Goal: Check status

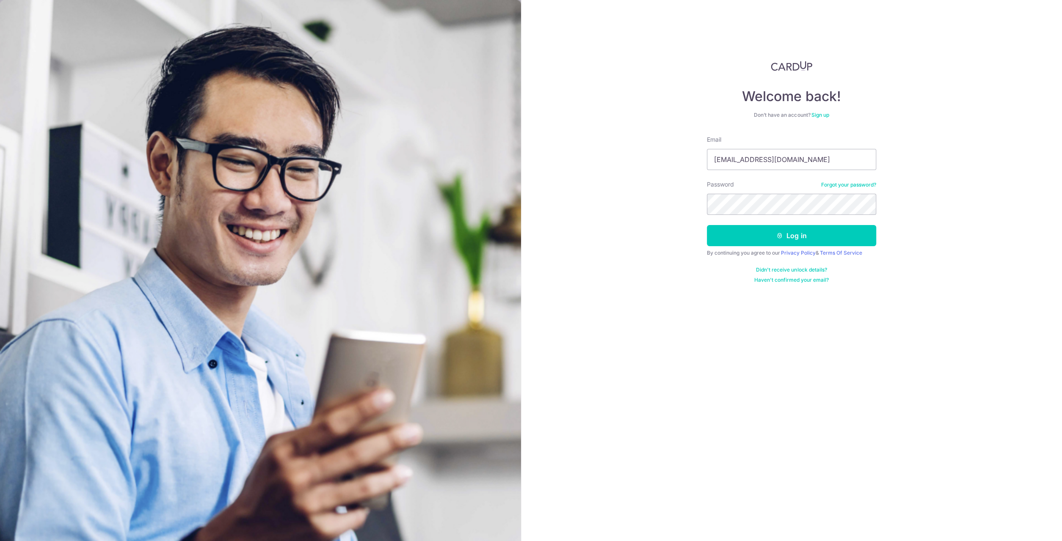
click at [744, 223] on form "Email [EMAIL_ADDRESS][DOMAIN_NAME] Password Forgot your password? Log in By con…" at bounding box center [791, 209] width 169 height 148
click at [742, 231] on button "Log in" at bounding box center [791, 235] width 169 height 21
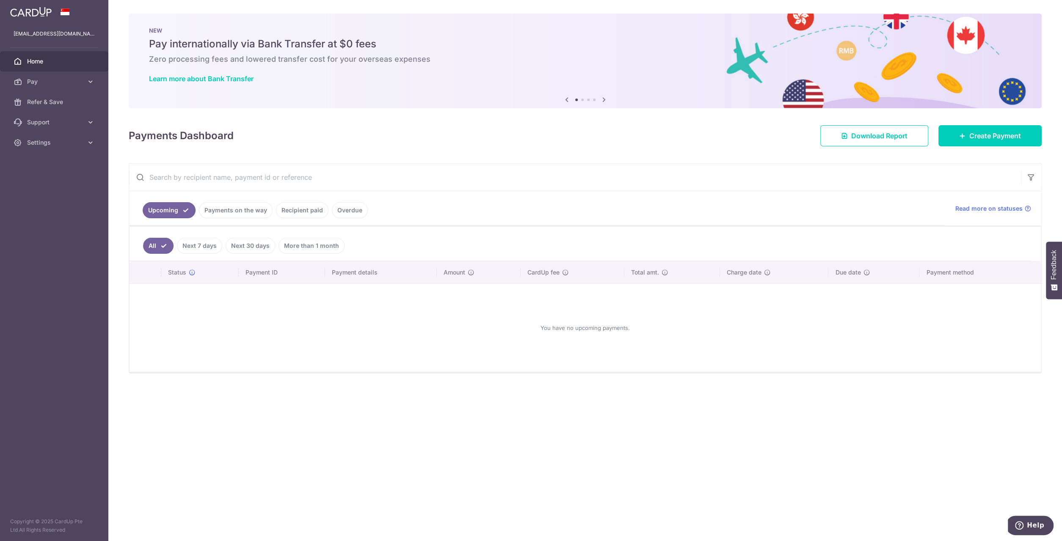
click at [293, 209] on link "Recipient paid" at bounding box center [302, 210] width 52 height 16
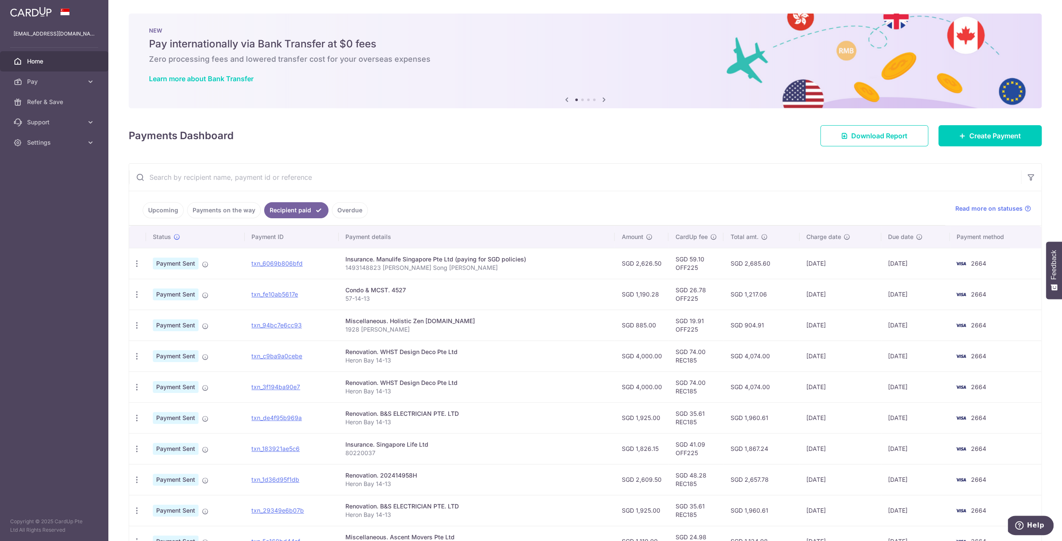
drag, startPoint x: 457, startPoint y: 265, endPoint x: 364, endPoint y: 250, distance: 93.5
click at [364, 250] on td "Insurance. Manulife Singapore Pte Ltd (paying for SGD policies) 1493148823 [PER…" at bounding box center [477, 263] width 276 height 31
drag, startPoint x: 586, startPoint y: 292, endPoint x: 830, endPoint y: 296, distance: 243.8
click at [830, 296] on tr "PDF Receipt Payment Sent txn_fe10ab5617e Condo & MCST. 4527 57-14-13 SGD 1,190.…" at bounding box center [585, 294] width 912 height 31
click at [828, 296] on td "10/07/2025" at bounding box center [840, 294] width 82 height 31
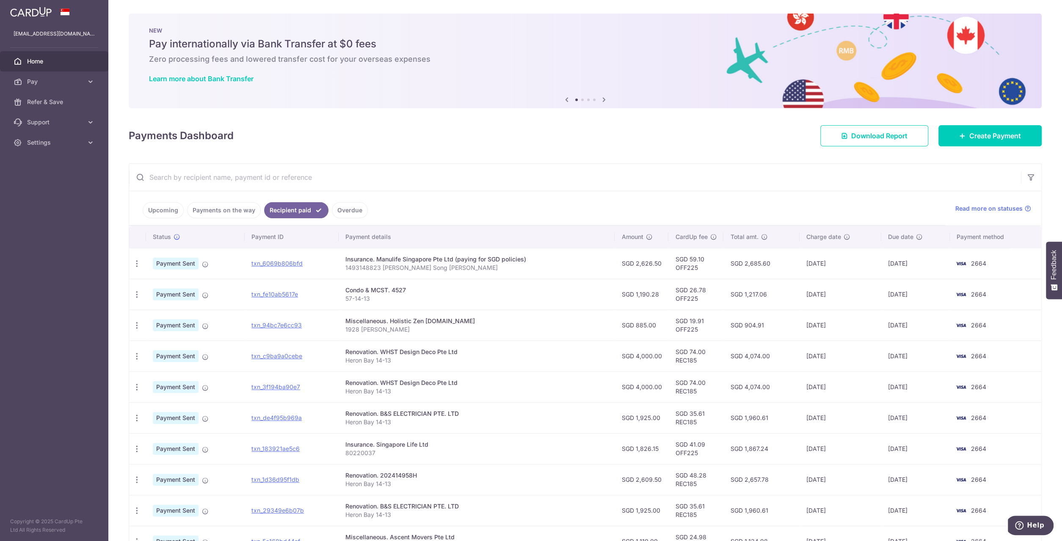
click at [809, 297] on td "10/07/2025" at bounding box center [840, 294] width 82 height 31
